Goal: Transaction & Acquisition: Purchase product/service

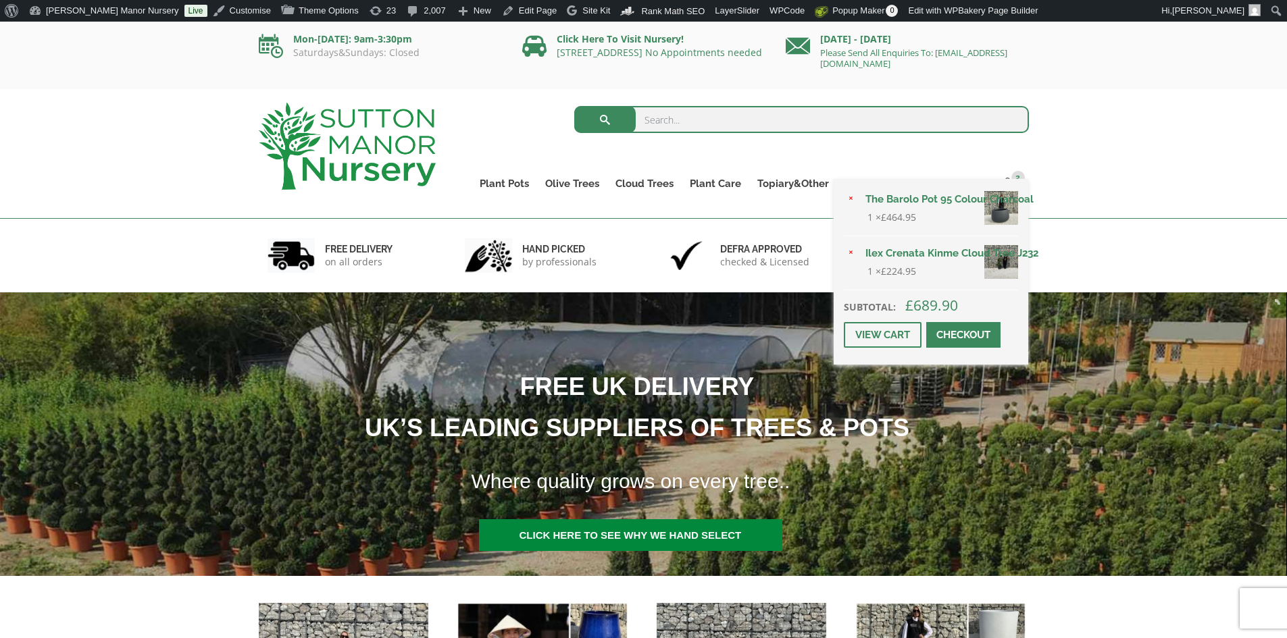
click at [1012, 183] on div "× The Barolo Pot 95 Colour Charcoal 1 × £ 464.95 × Ilex Crenata Kinme Cloud Tre…" at bounding box center [930, 272] width 195 height 186
click at [996, 326] on link "Checkout" at bounding box center [963, 335] width 74 height 26
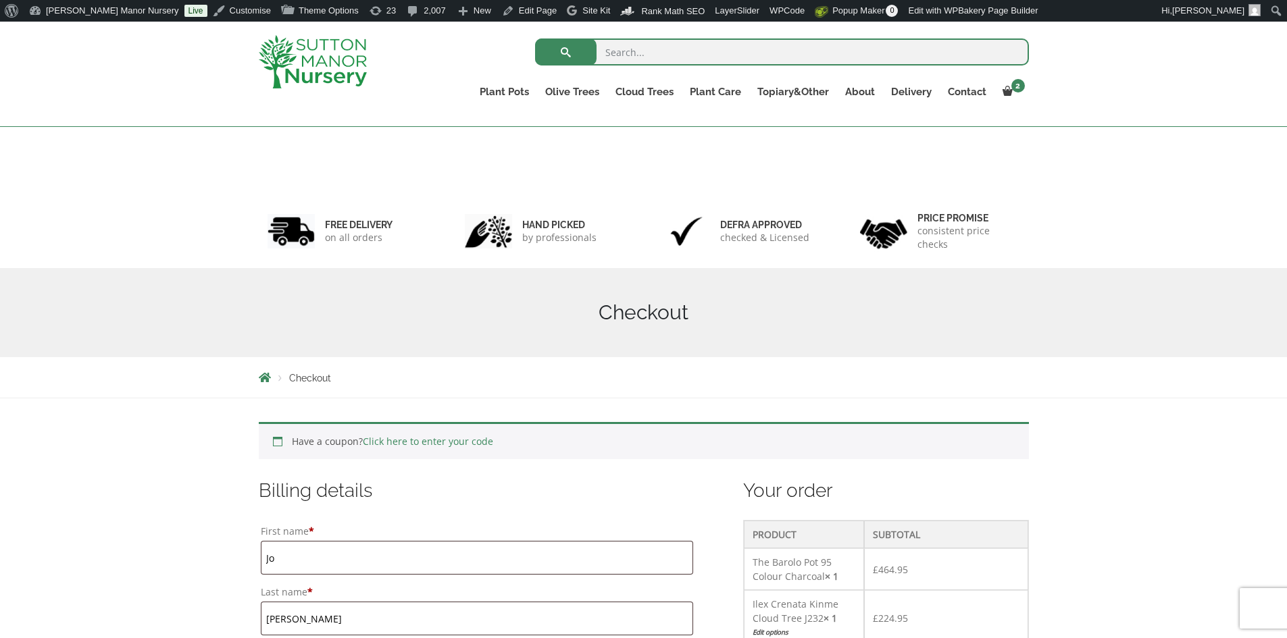
scroll to position [854, 0]
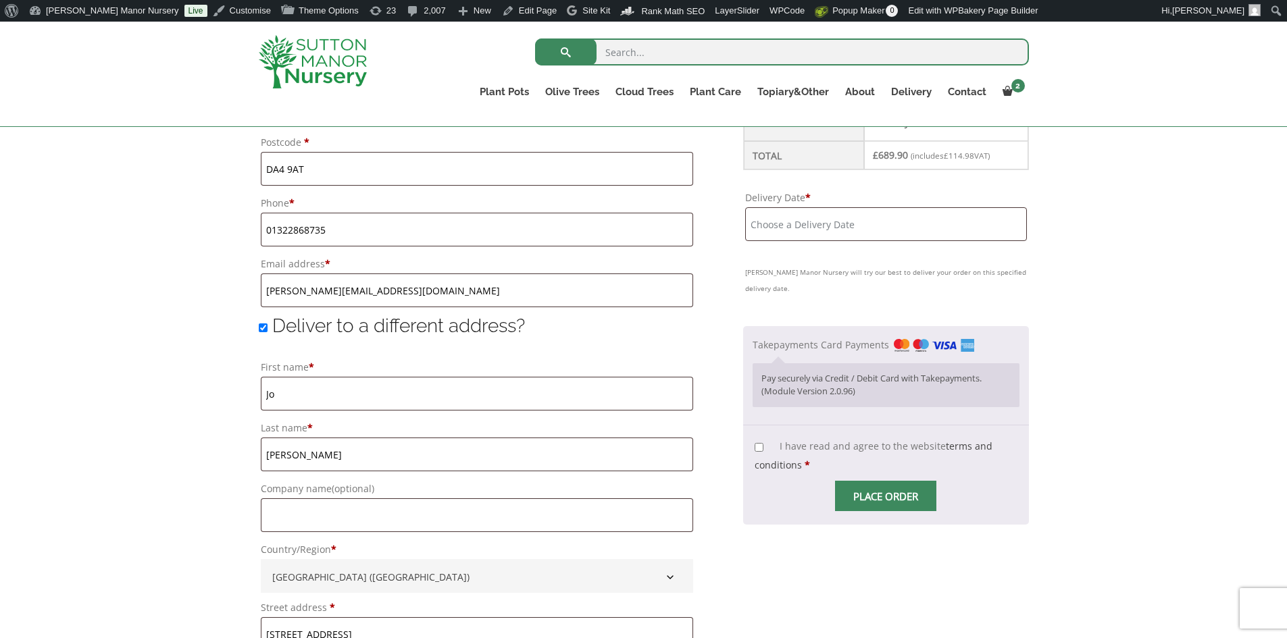
click at [871, 219] on input "Delivery Date *" at bounding box center [885, 224] width 281 height 34
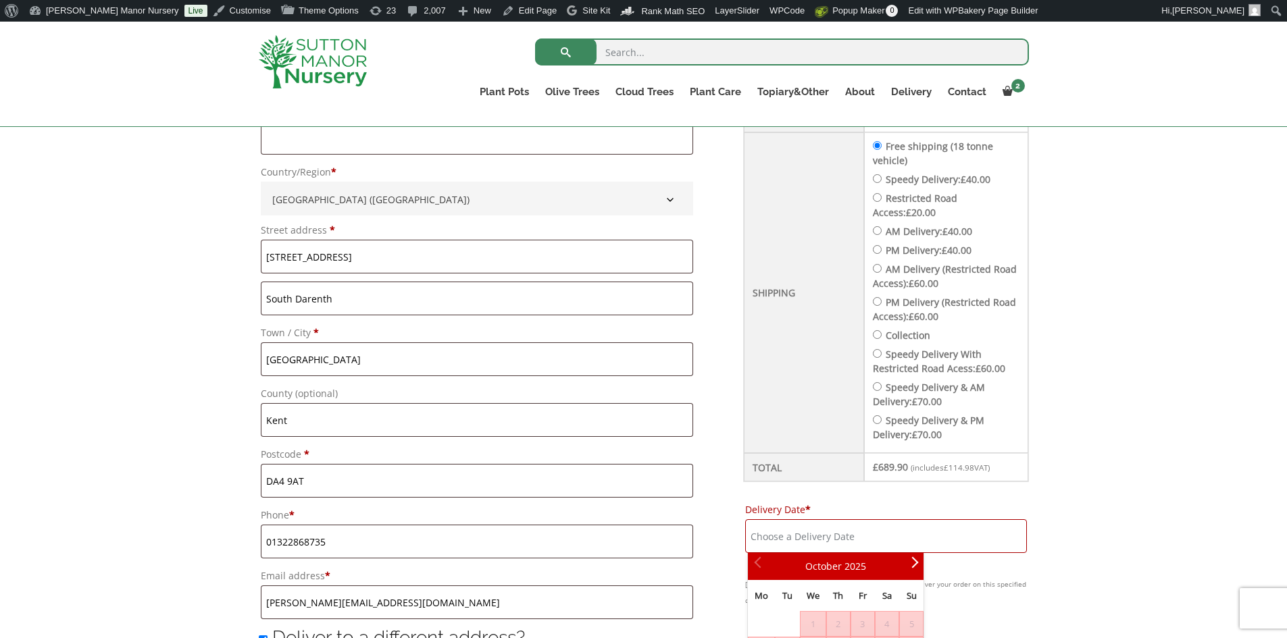
scroll to position [448, 0]
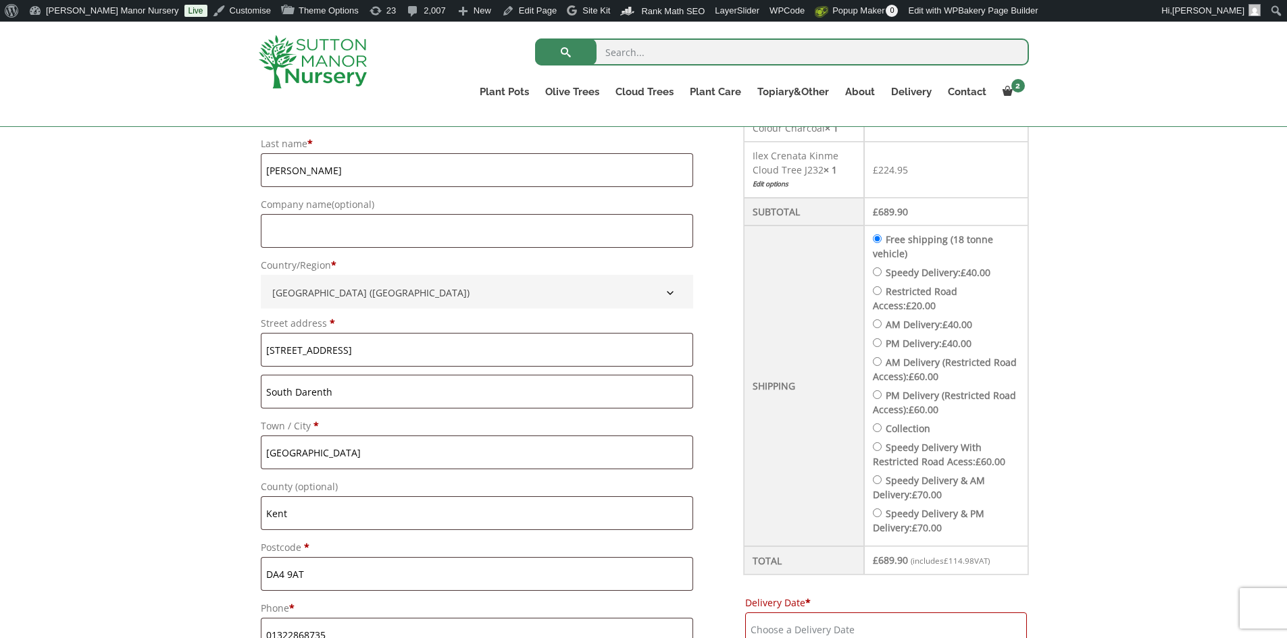
click at [900, 265] on ul "Free shipping (18 tonne vehicle) Speedy Delivery: £ 40.00 Restricted Road Acces…" at bounding box center [946, 383] width 147 height 303
click at [902, 272] on label "Speedy Delivery: £ 40.00" at bounding box center [937, 272] width 105 height 13
click at [881, 272] on input "Speedy Delivery: £ 40.00" at bounding box center [877, 271] width 9 height 9
radio input "true"
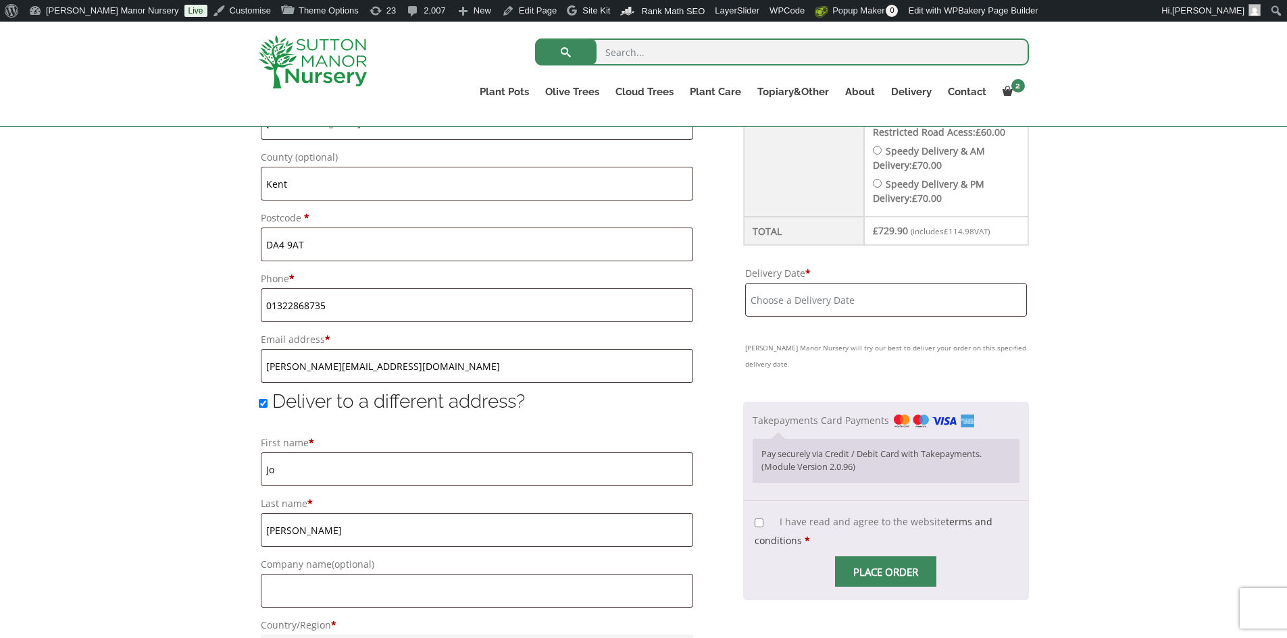
scroll to position [786, 0]
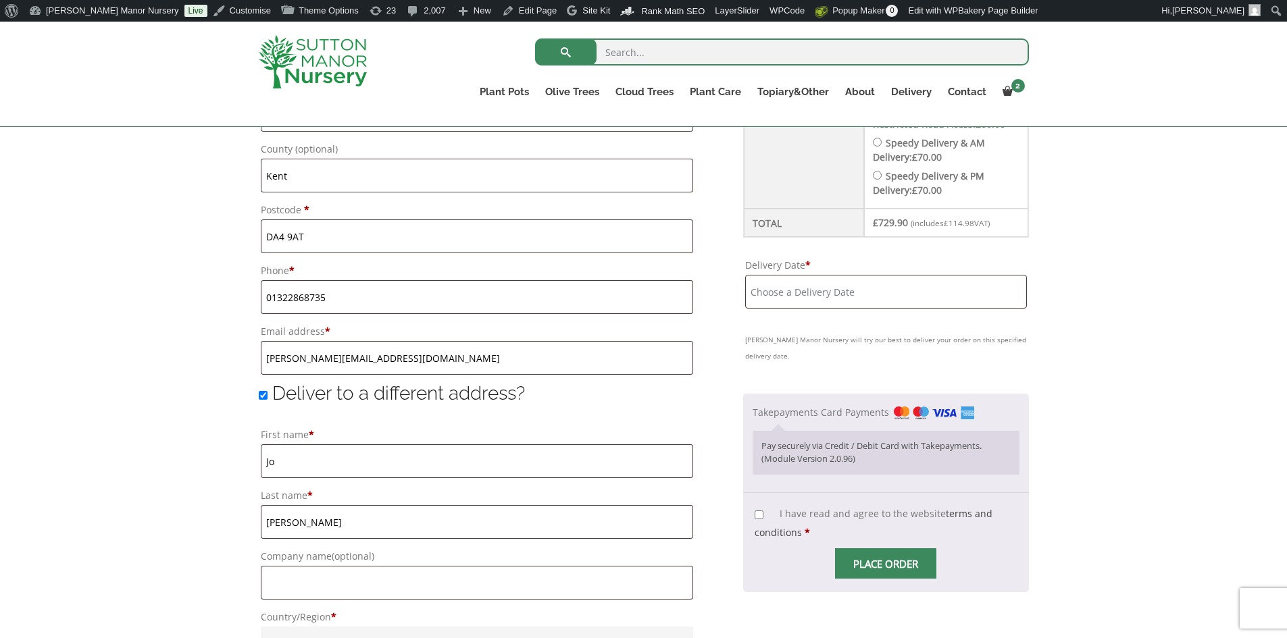
click at [890, 304] on input "Delivery Date *" at bounding box center [885, 292] width 281 height 34
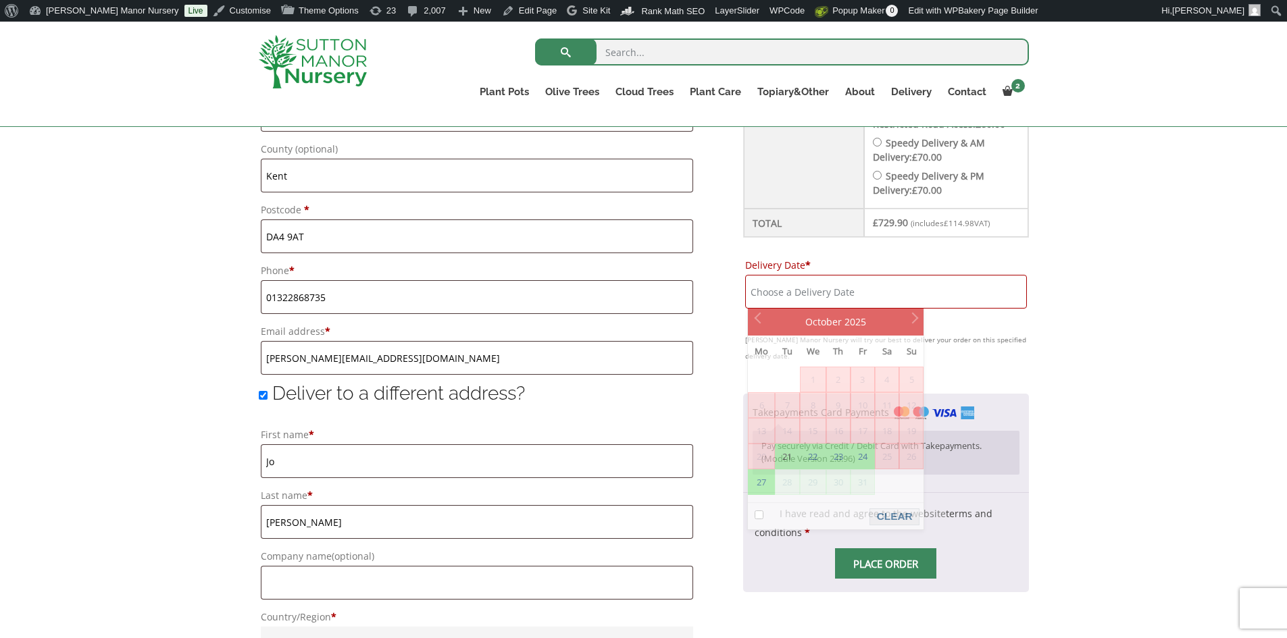
click at [299, 40] on img at bounding box center [313, 61] width 108 height 53
